Goal: Use online tool/utility

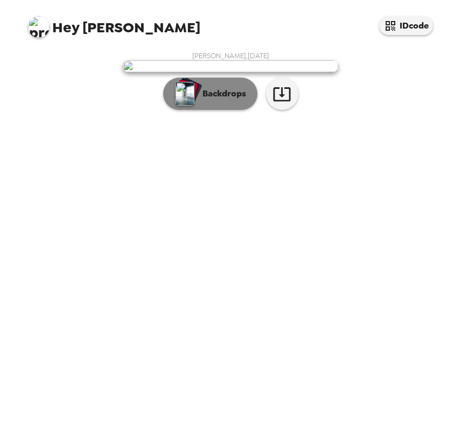
click at [211, 100] on p "Backdrops" at bounding box center [221, 93] width 49 height 13
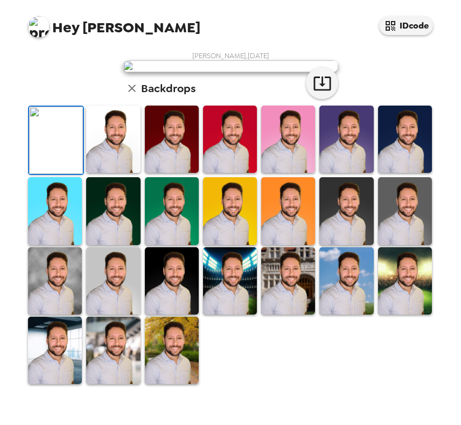
scroll to position [87, 0]
click at [103, 173] on img at bounding box center [113, 139] width 54 height 67
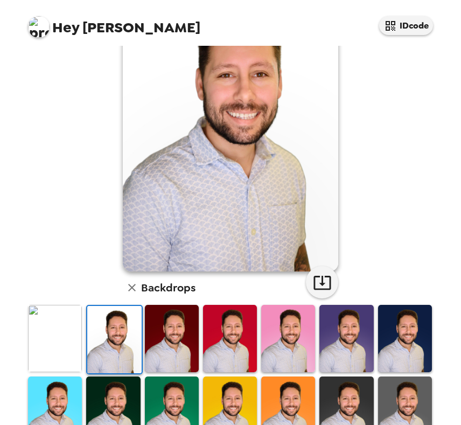
click at [60, 347] on img at bounding box center [55, 338] width 54 height 67
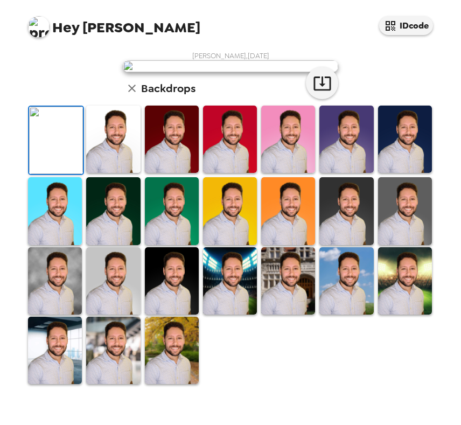
click at [167, 173] on img at bounding box center [172, 139] width 54 height 67
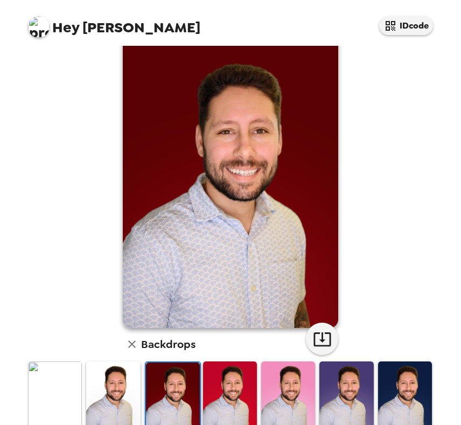
scroll to position [37, 0]
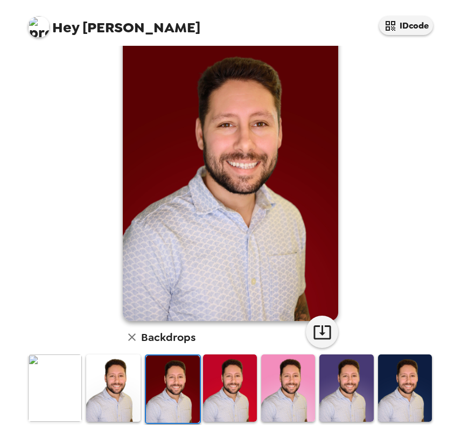
click at [397, 376] on img at bounding box center [405, 387] width 54 height 67
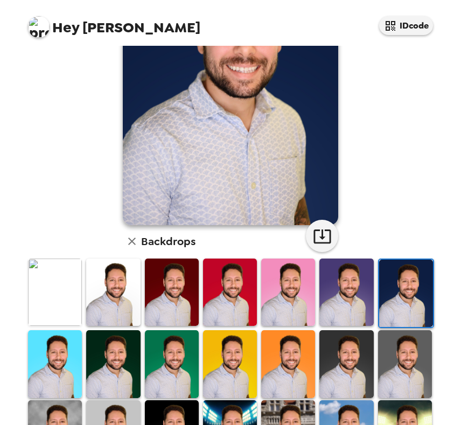
scroll to position [139, 0]
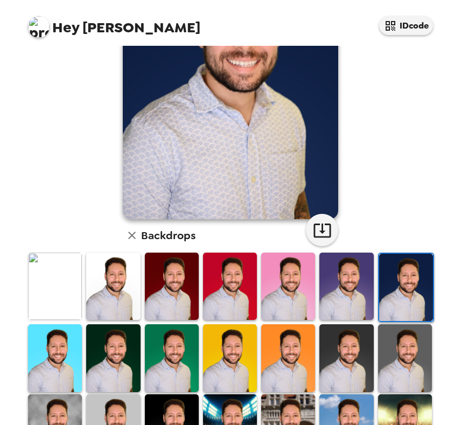
click at [170, 348] on img at bounding box center [172, 357] width 54 height 67
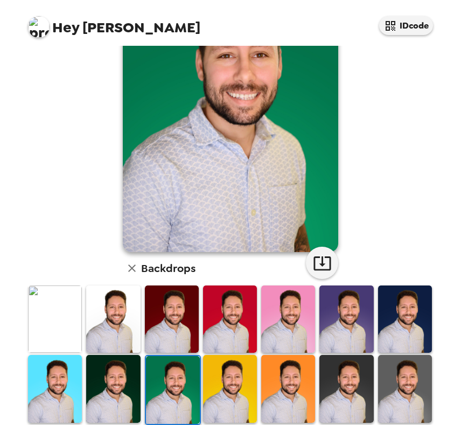
scroll to position [113, 0]
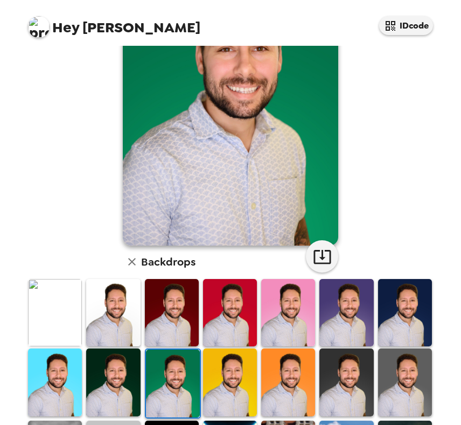
click at [132, 378] on img at bounding box center [113, 381] width 54 height 67
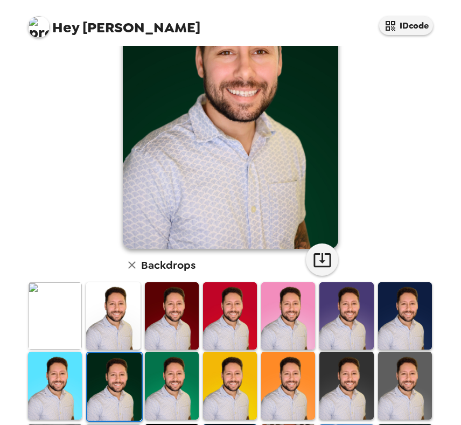
scroll to position [116, 0]
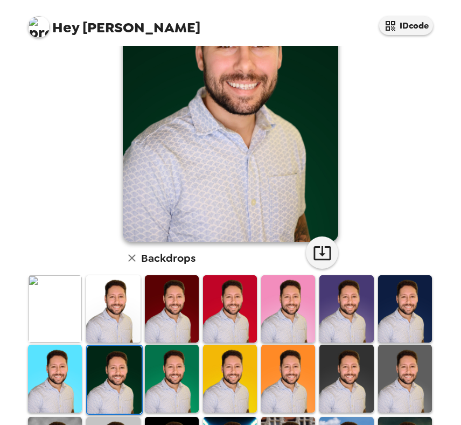
click at [155, 375] on img at bounding box center [172, 378] width 54 height 67
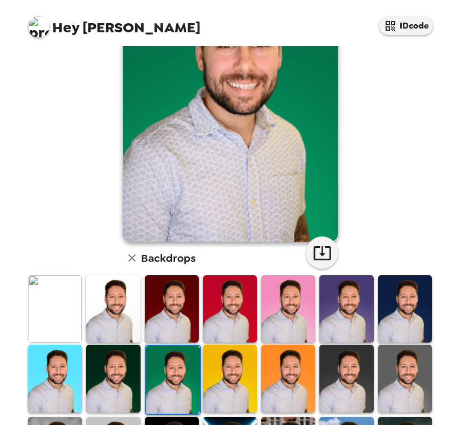
click at [229, 380] on img at bounding box center [230, 378] width 54 height 67
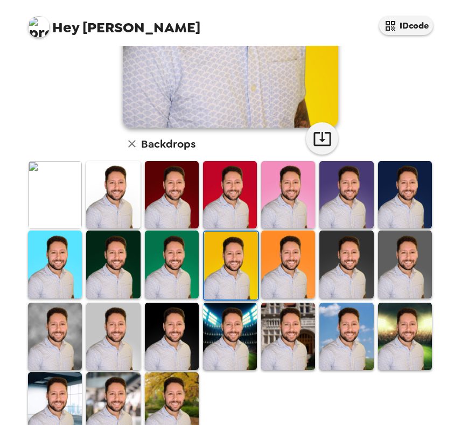
scroll to position [263, 0]
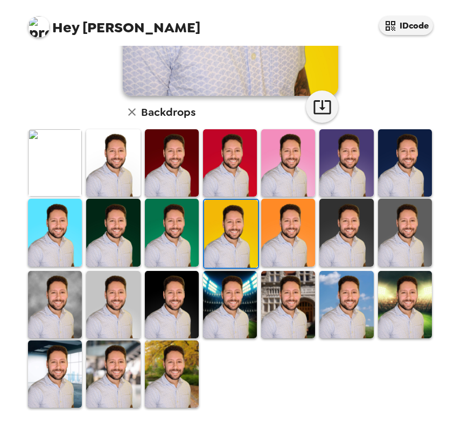
click at [193, 325] on img at bounding box center [172, 304] width 54 height 67
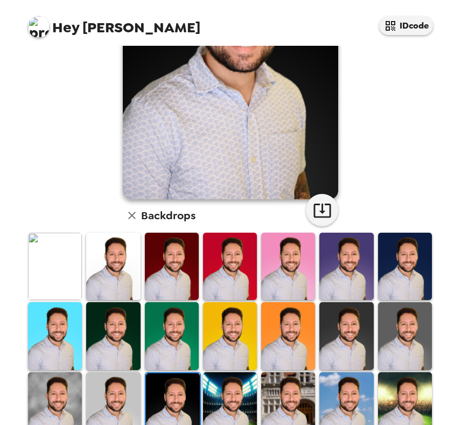
scroll to position [168, 0]
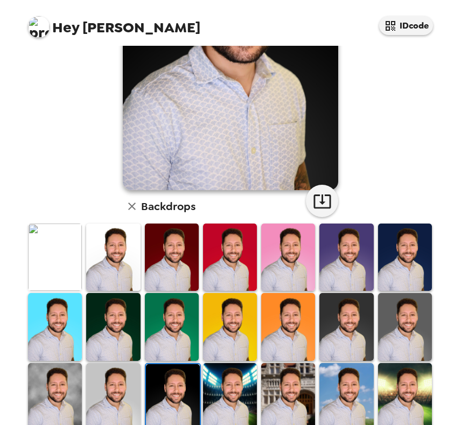
click at [271, 389] on img at bounding box center [288, 396] width 54 height 67
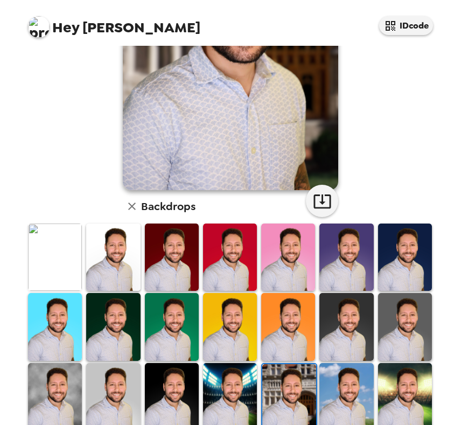
click at [246, 398] on img at bounding box center [230, 396] width 54 height 67
